Goal: Navigation & Orientation: Find specific page/section

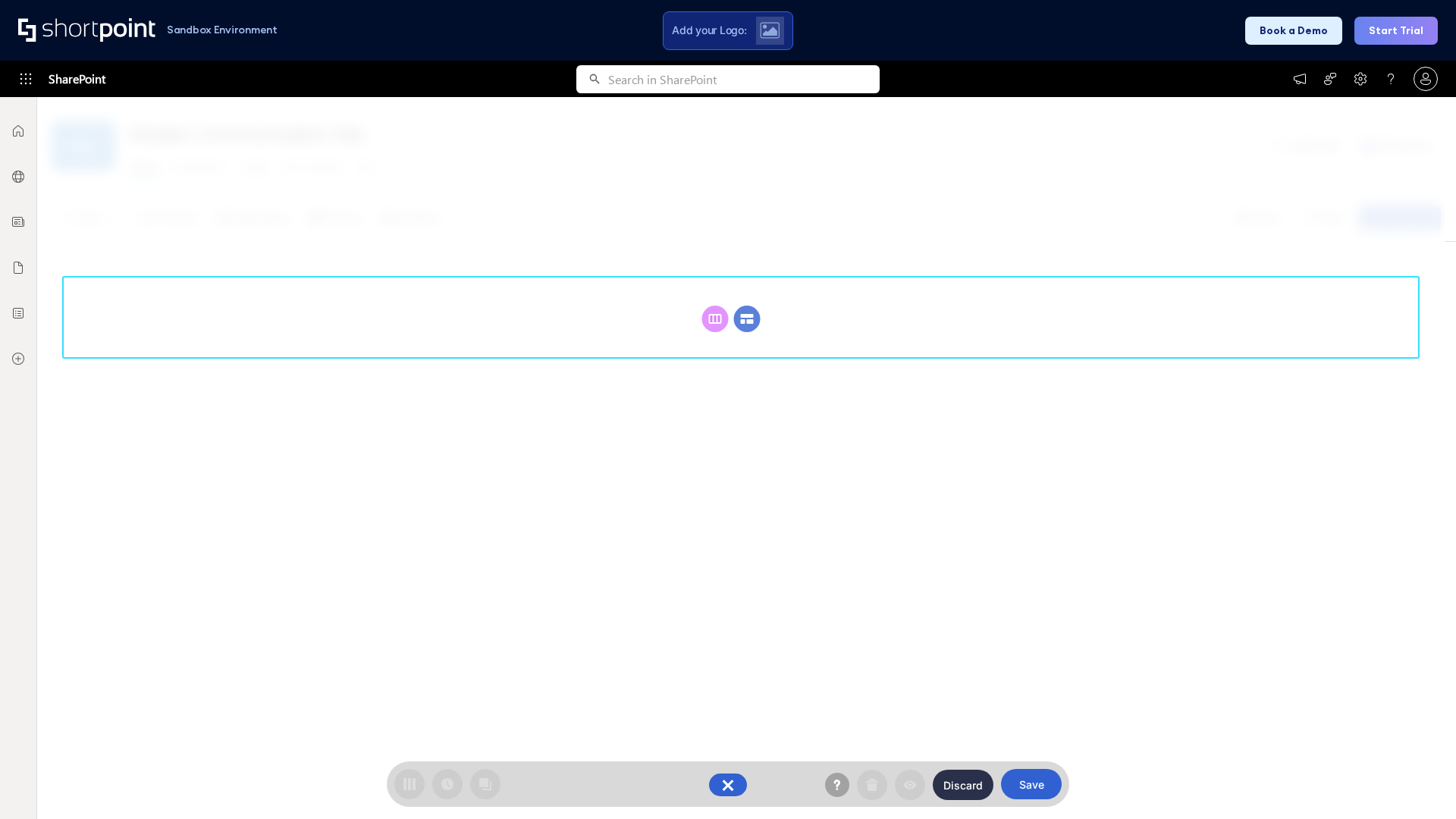
click at [747, 319] on circle at bounding box center [748, 320] width 27 height 27
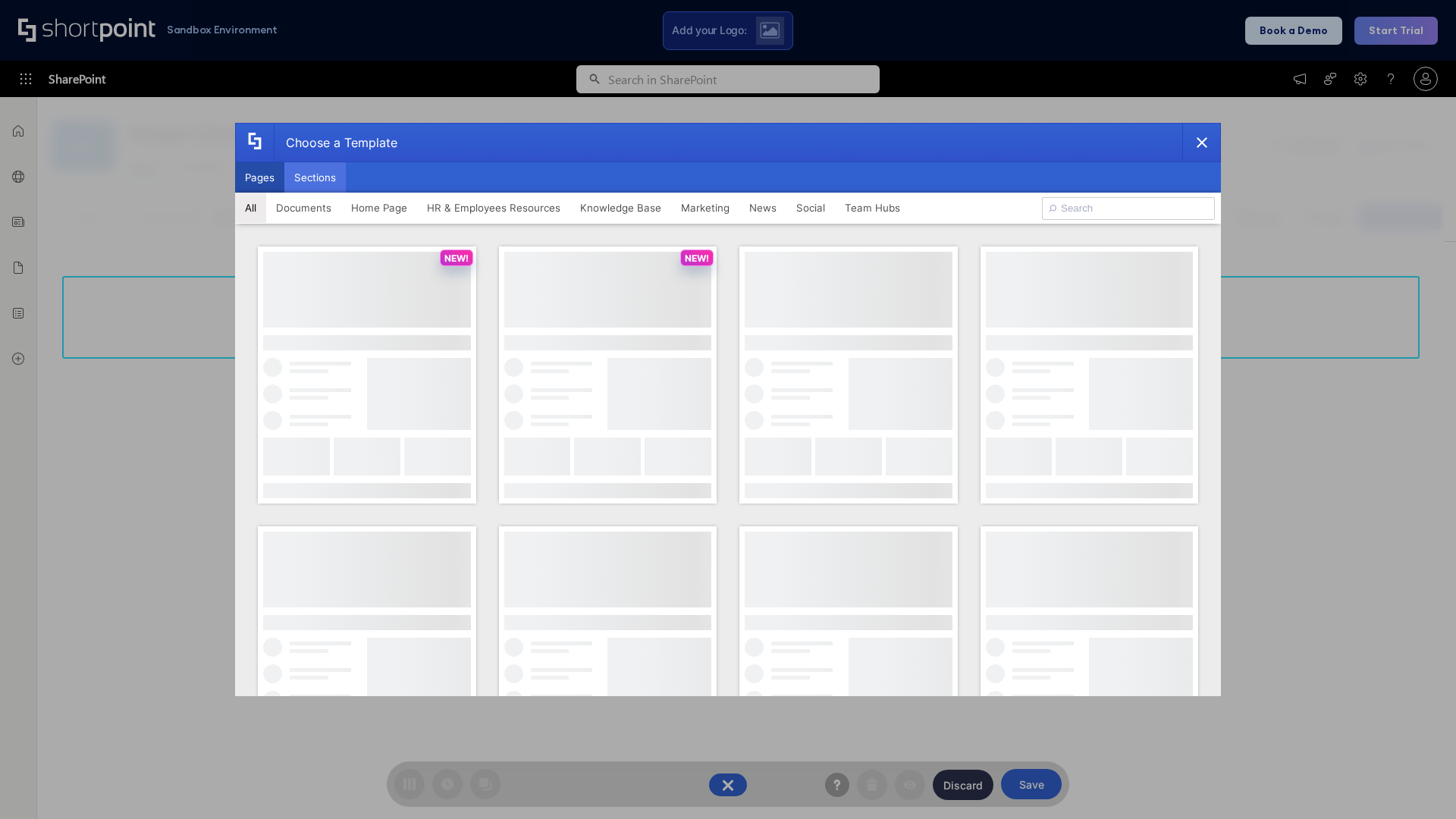
click at [315, 177] on button "Sections" at bounding box center [316, 178] width 62 height 31
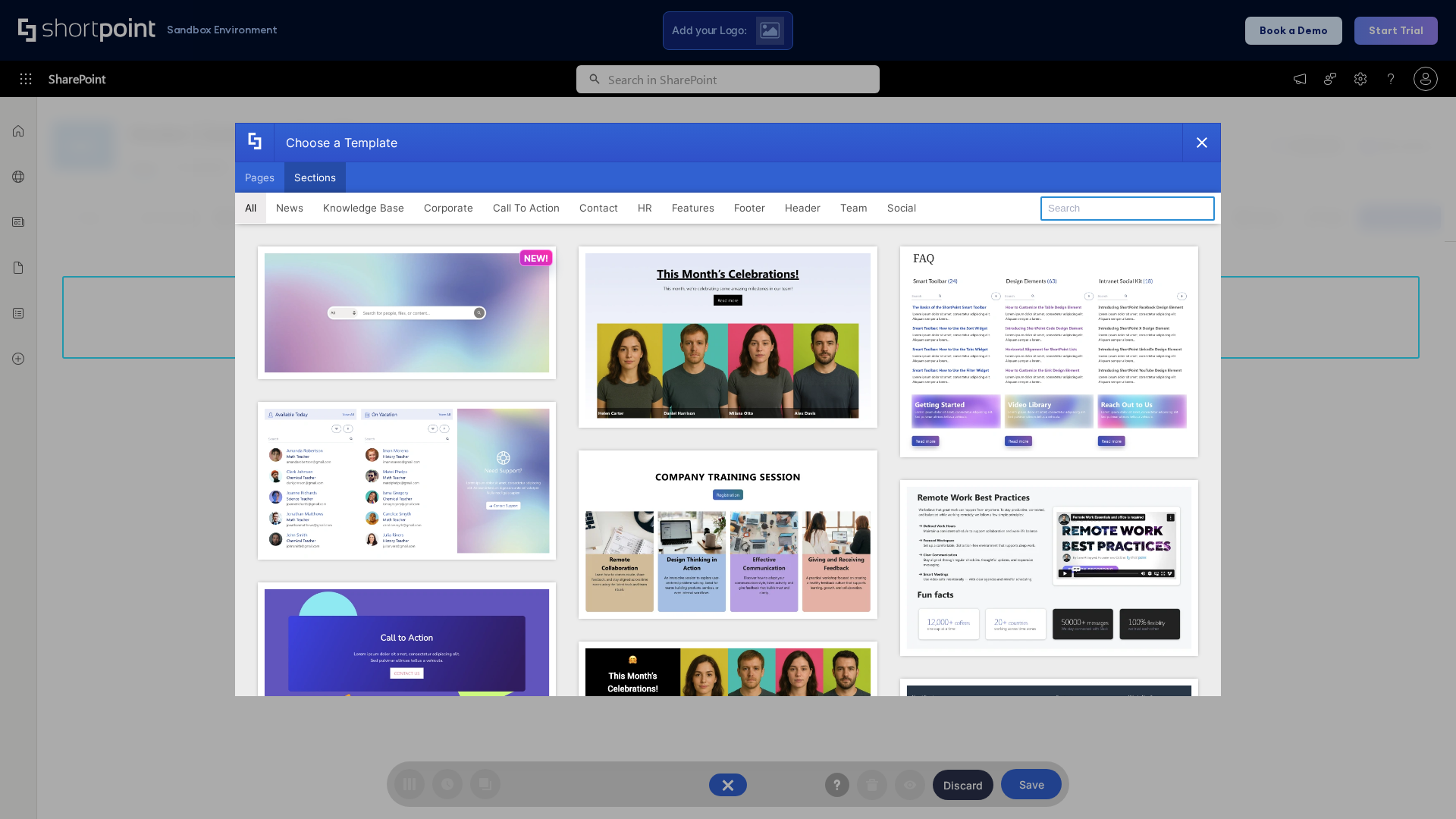
type input "Header 4"
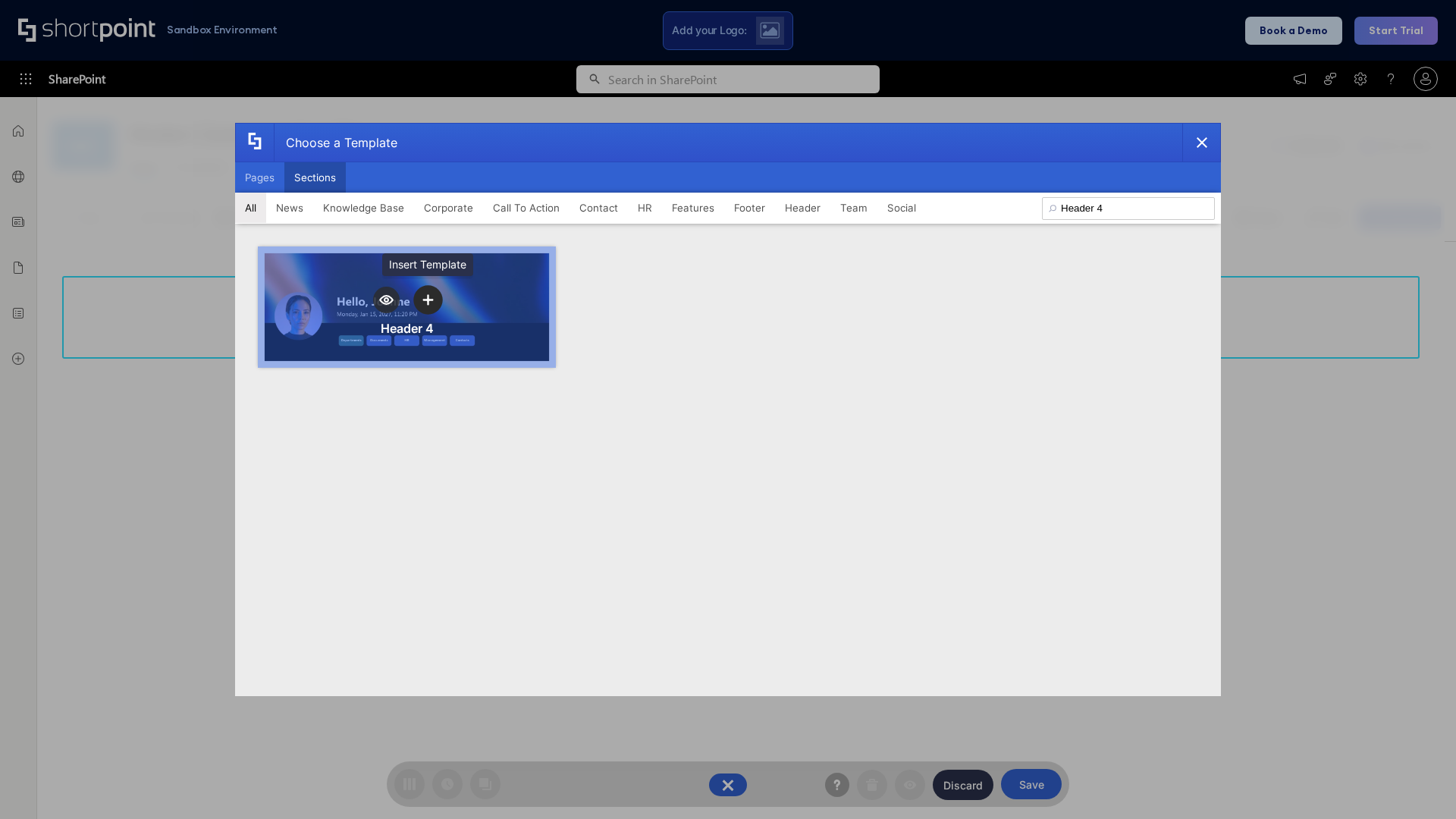
click at [428, 299] on icon "template selector" at bounding box center [427, 299] width 11 height 11
